Goal: Find specific page/section: Find specific page/section

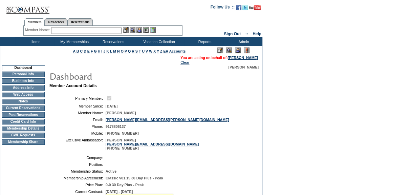
click at [30, 108] on td "Current Reservations" at bounding box center [23, 107] width 43 height 5
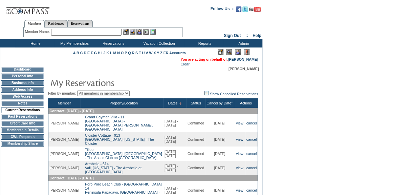
click at [99, 31] on input "text" at bounding box center [86, 32] width 70 height 7
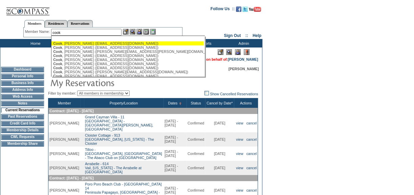
click at [98, 43] on div "[PERSON_NAME] ([EMAIL_ADDRESS][DOMAIN_NAME])" at bounding box center [127, 43] width 149 height 4
type input "[PERSON_NAME] ([EMAIL_ADDRESS][DOMAIN_NAME])"
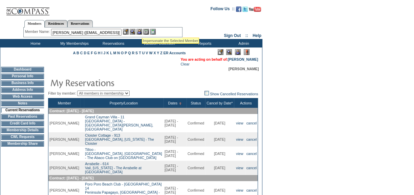
click at [142, 30] on img at bounding box center [139, 32] width 6 height 6
click at [135, 31] on img at bounding box center [133, 32] width 6 height 6
